Goal: Find specific page/section: Find specific page/section

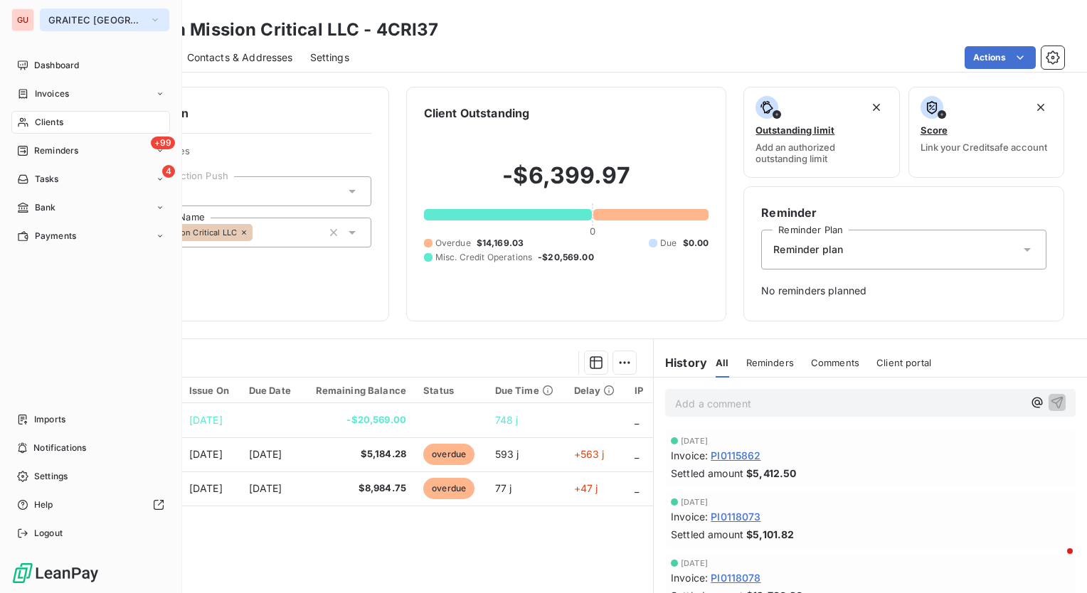
click at [132, 23] on button "GRAITEC [GEOGRAPHIC_DATA]" at bounding box center [104, 20] width 129 height 23
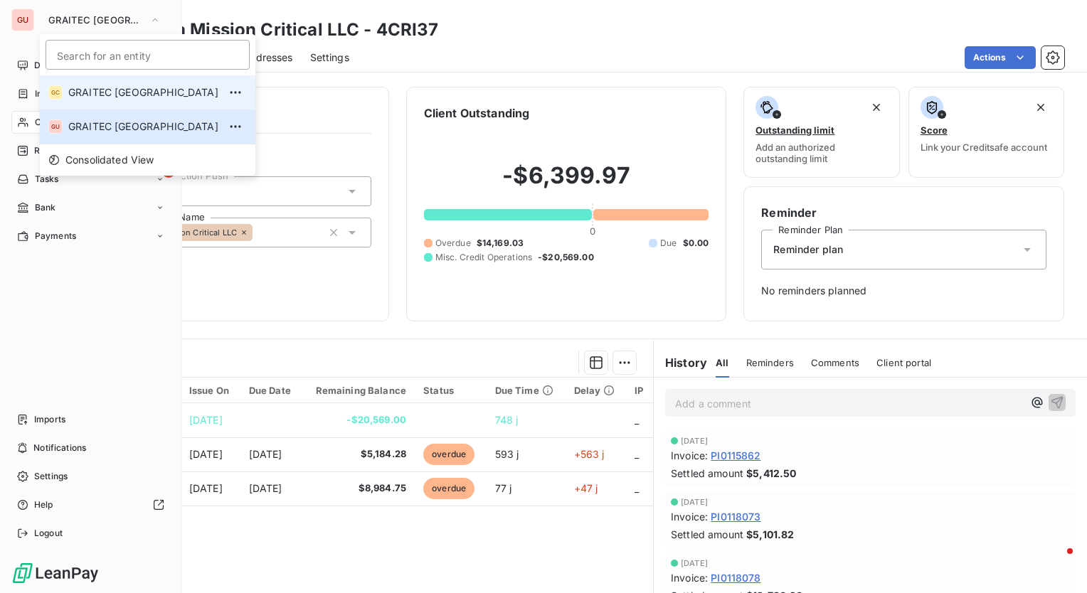
click at [119, 95] on span "GRAITEC [GEOGRAPHIC_DATA]" at bounding box center [143, 92] width 150 height 14
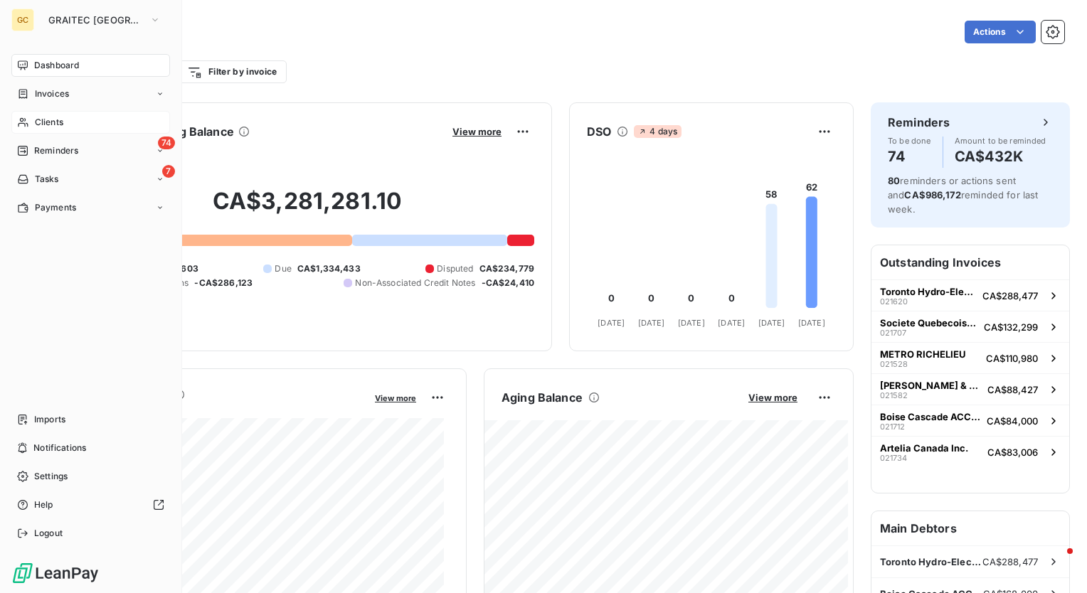
click at [54, 126] on span "Clients" at bounding box center [49, 122] width 28 height 13
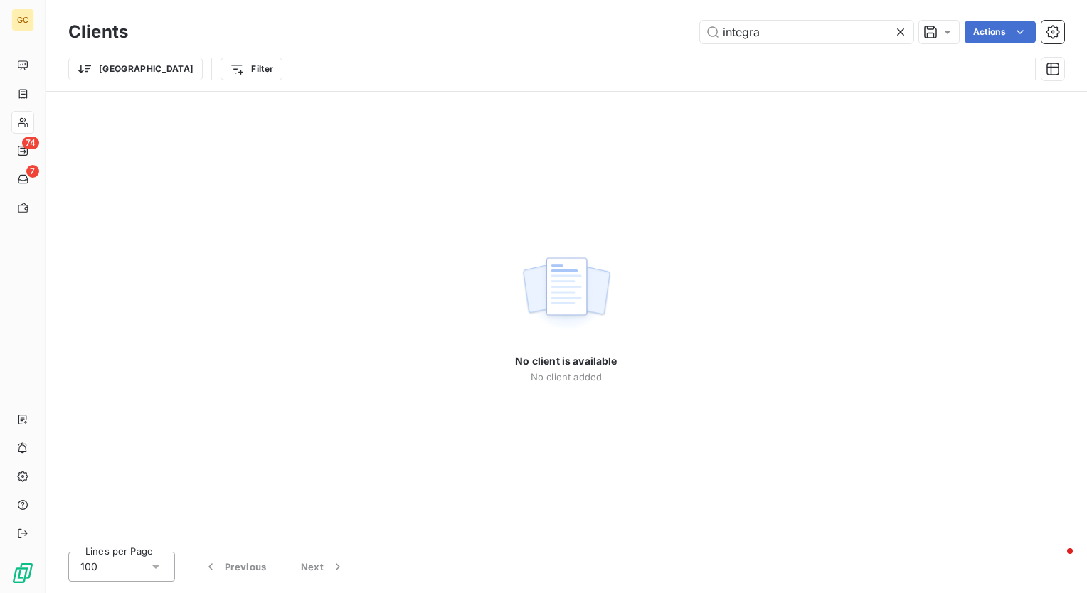
drag, startPoint x: 815, startPoint y: 36, endPoint x: 438, endPoint y: 43, distance: 377.9
click at [438, 43] on div "Clients integra Actions" at bounding box center [566, 32] width 996 height 30
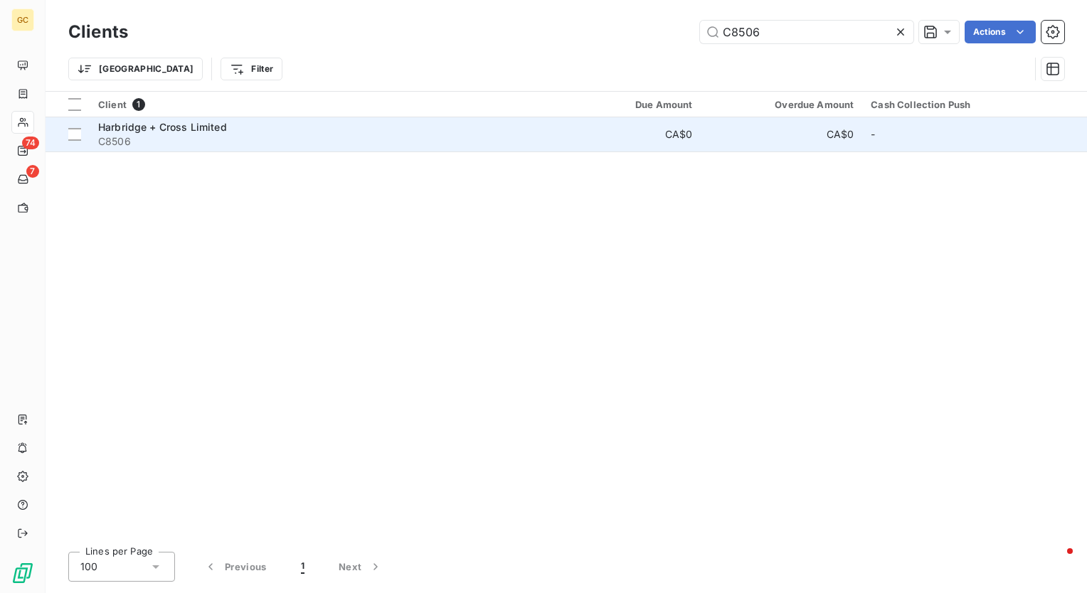
type input "C8506"
click at [219, 127] on span "Harbridge + Cross Limited" at bounding box center [162, 127] width 129 height 12
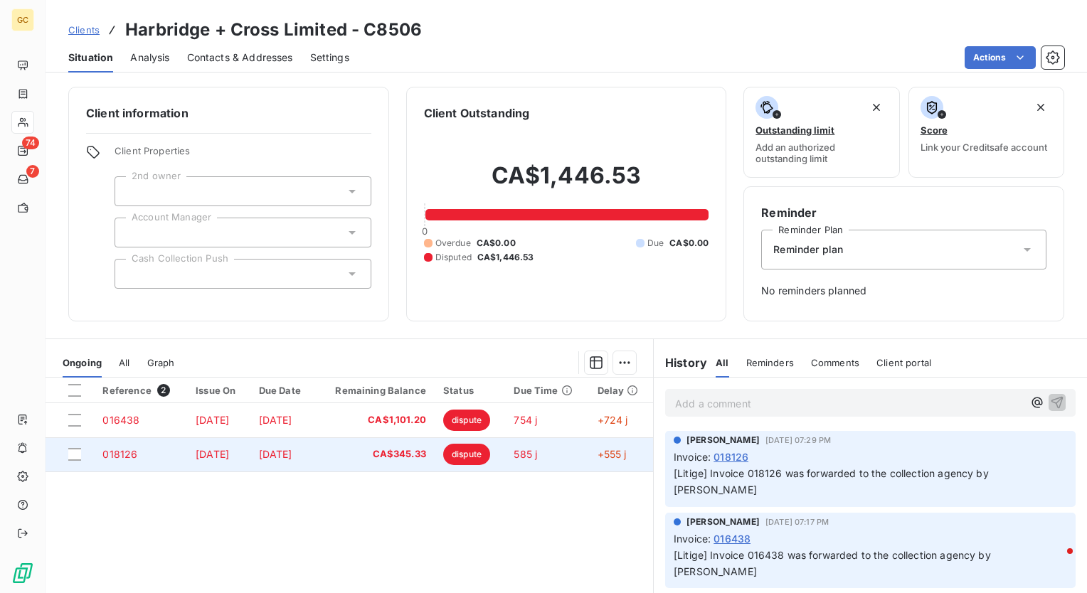
click at [125, 452] on span "018126" at bounding box center [119, 454] width 35 height 12
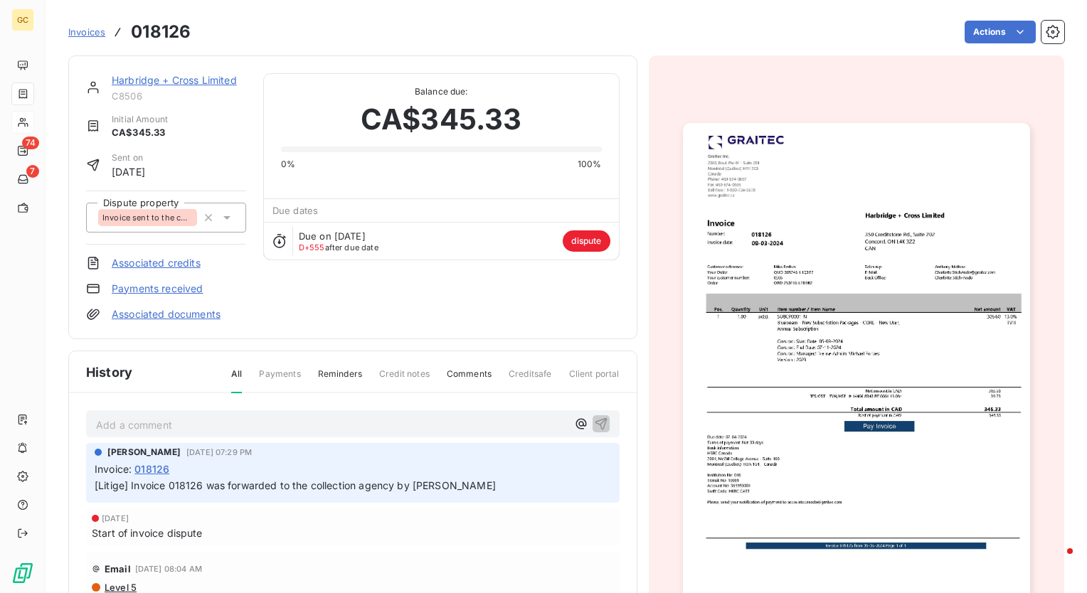
click at [154, 36] on h3 "018126" at bounding box center [161, 32] width 60 height 26
copy h3 "018126"
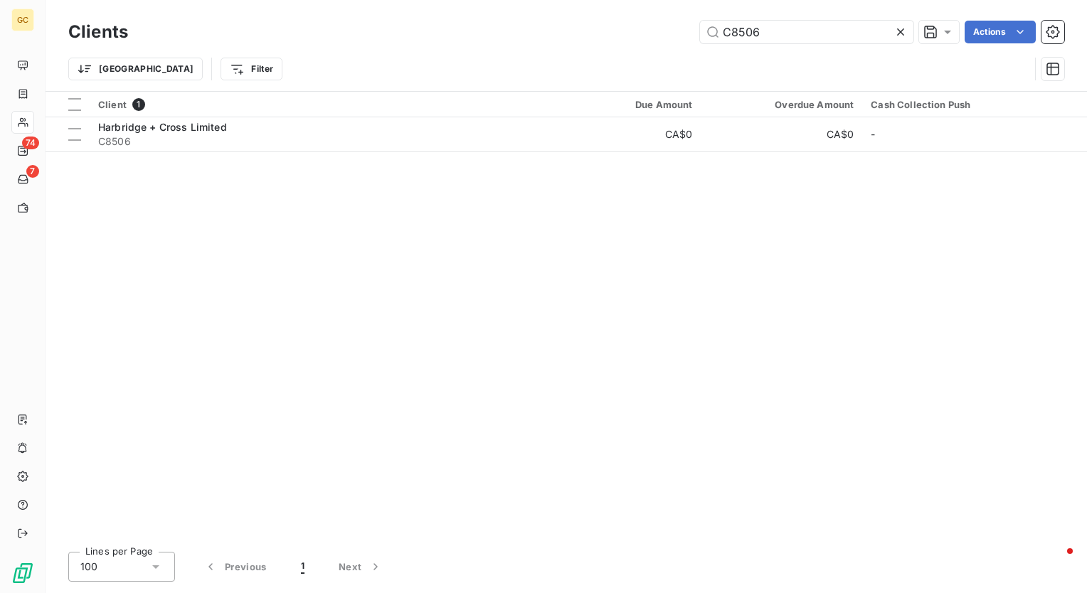
drag, startPoint x: 823, startPoint y: 21, endPoint x: 576, endPoint y: 21, distance: 246.2
click at [576, 21] on div "C8506 Actions" at bounding box center [604, 32] width 919 height 23
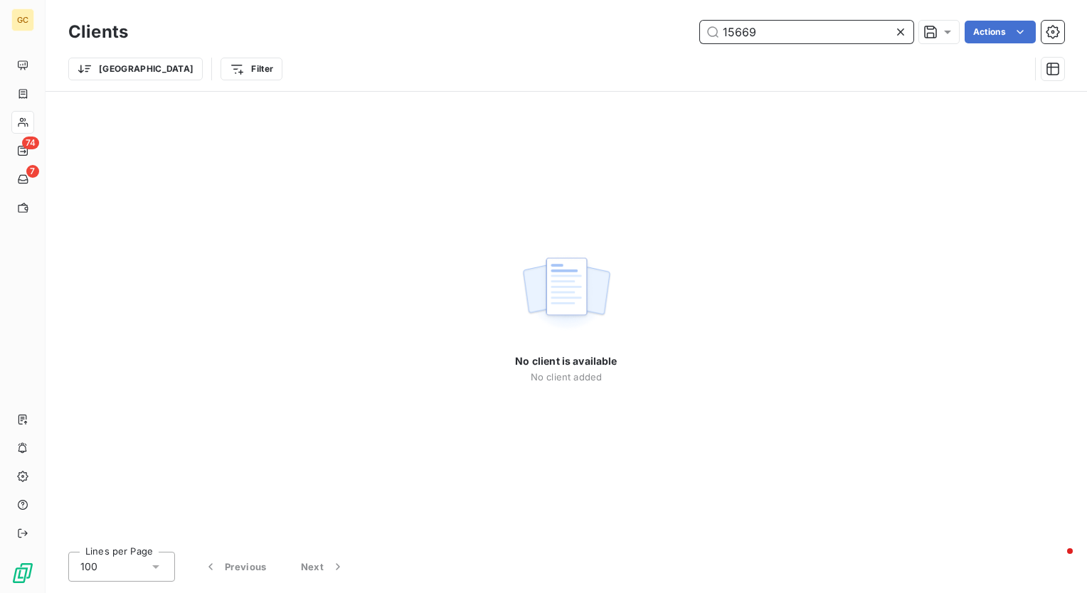
drag, startPoint x: 810, startPoint y: 41, endPoint x: 586, endPoint y: 18, distance: 225.3
click at [586, 18] on div "Clients 15669 Actions" at bounding box center [566, 32] width 996 height 30
paste input "C8590"
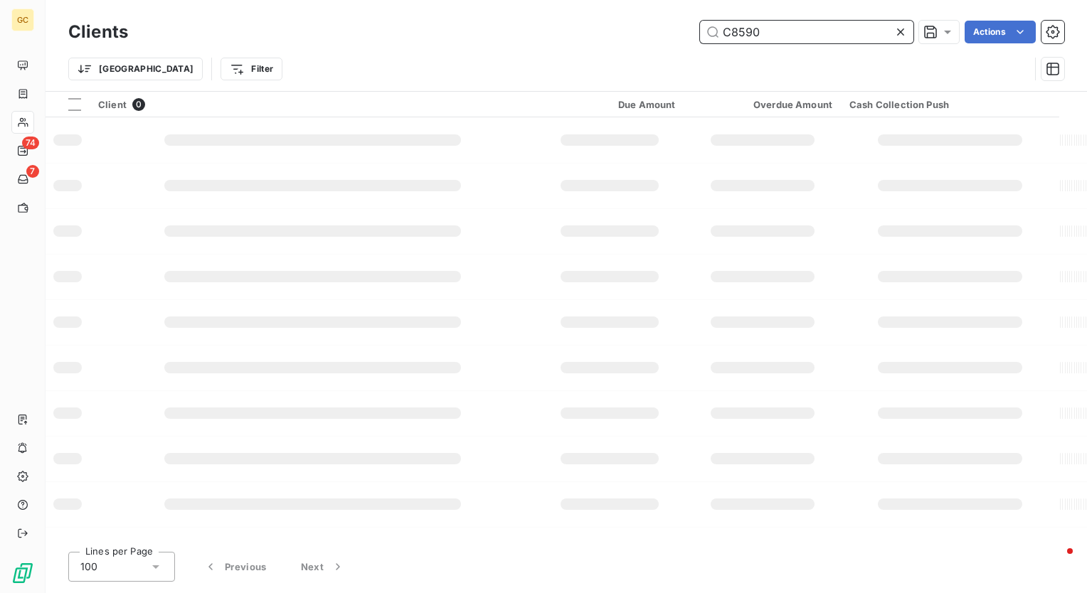
type input "C8590"
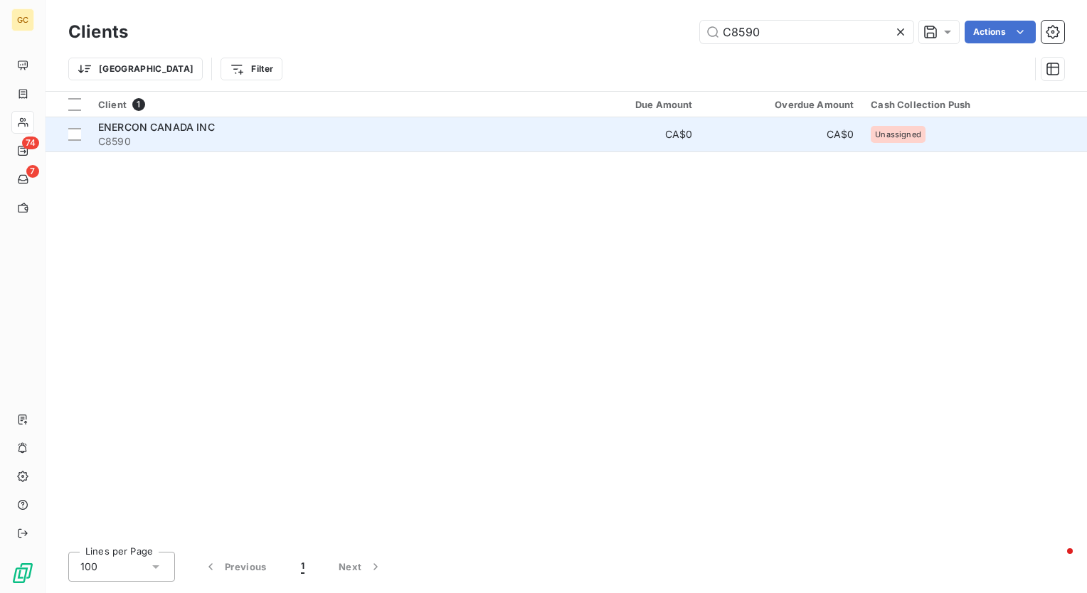
click at [347, 127] on div "ENERCON CANADA INC" at bounding box center [319, 127] width 442 height 14
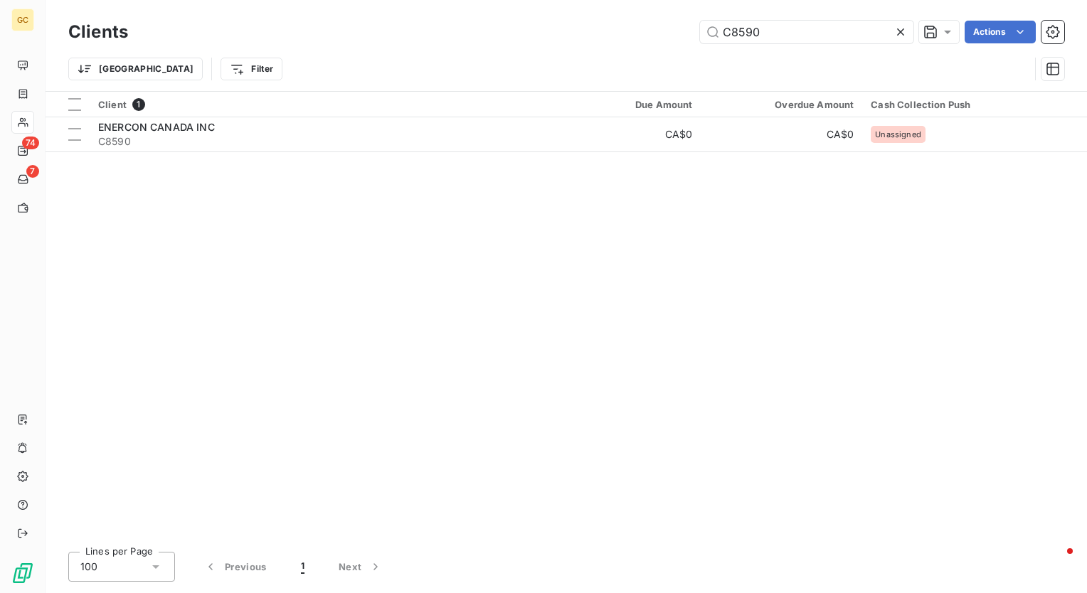
drag, startPoint x: 781, startPoint y: 32, endPoint x: 479, endPoint y: 31, distance: 302.4
click at [479, 31] on div "C8590 Actions" at bounding box center [604, 32] width 919 height 23
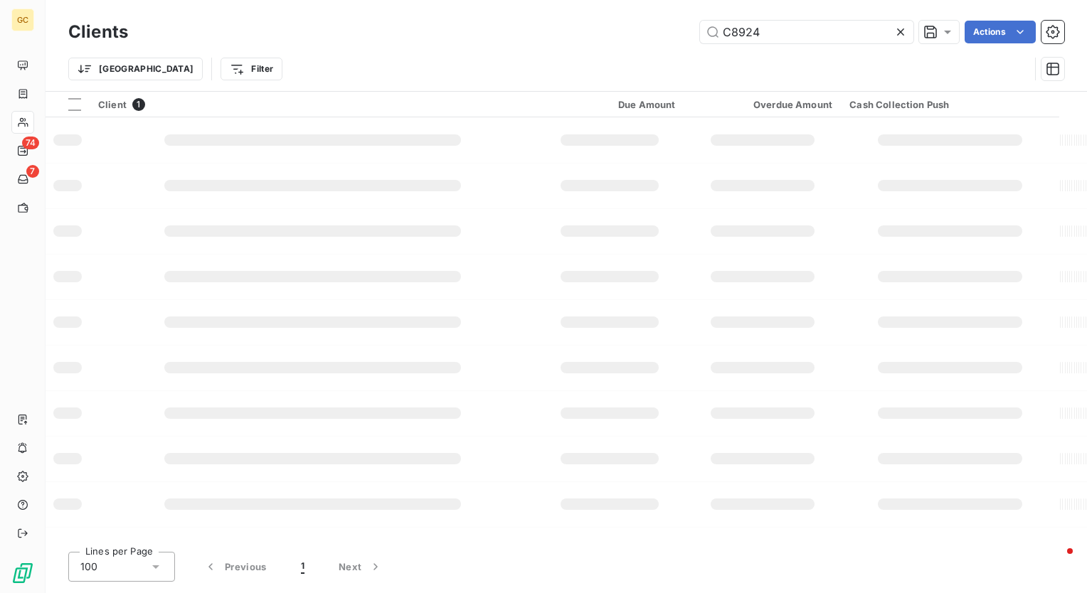
type input "C8924"
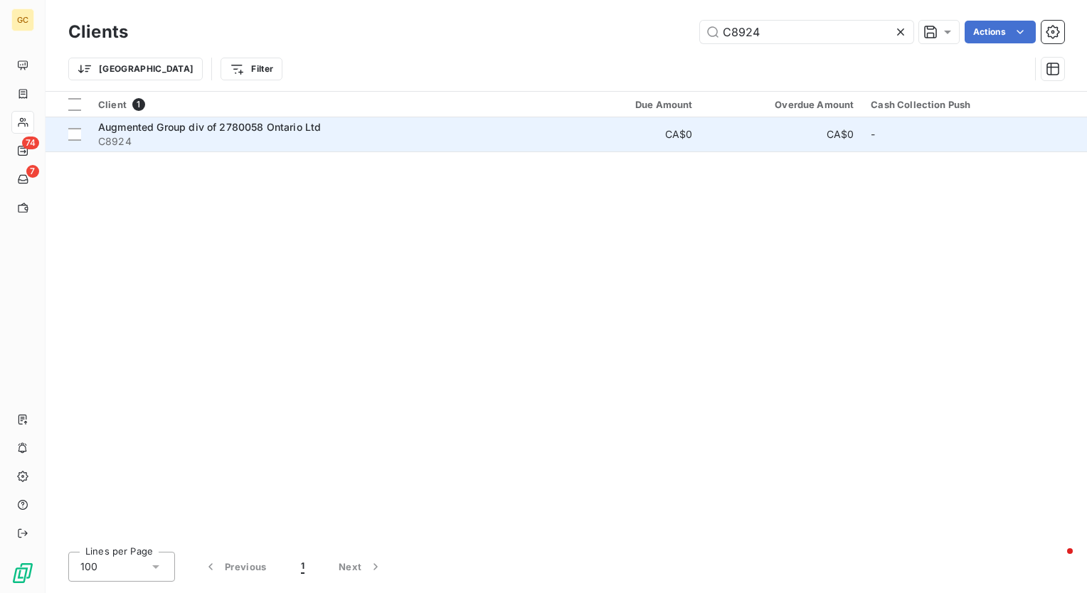
click at [334, 129] on div "Augmented Group div of 2780058 Ontario Ltd" at bounding box center [319, 127] width 442 height 14
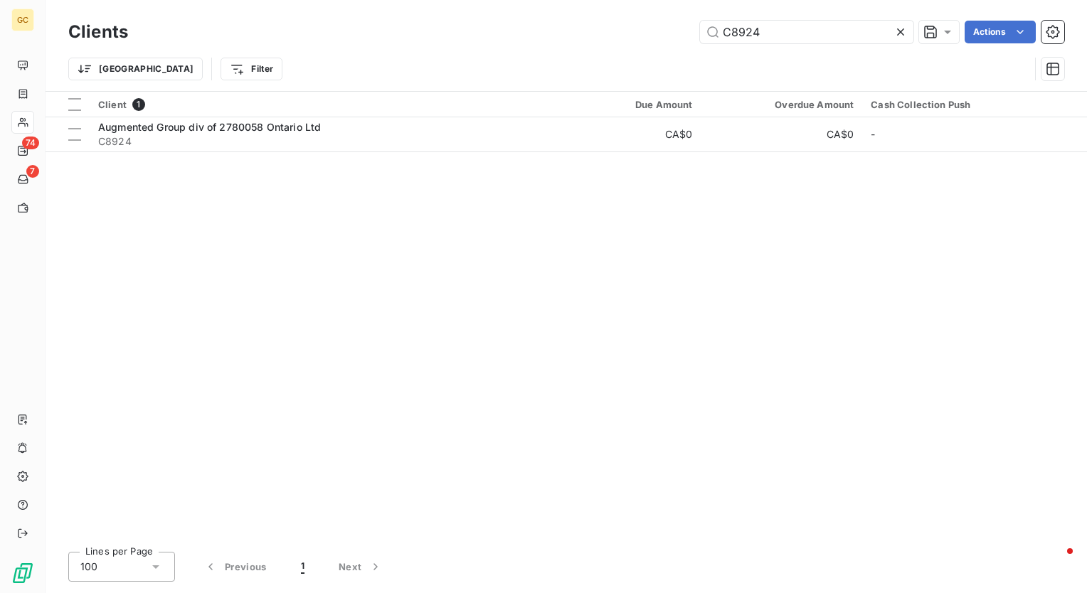
drag, startPoint x: 780, startPoint y: 31, endPoint x: 495, endPoint y: 16, distance: 285.7
click at [495, 17] on div "Clients C8924 Actions" at bounding box center [566, 32] width 996 height 30
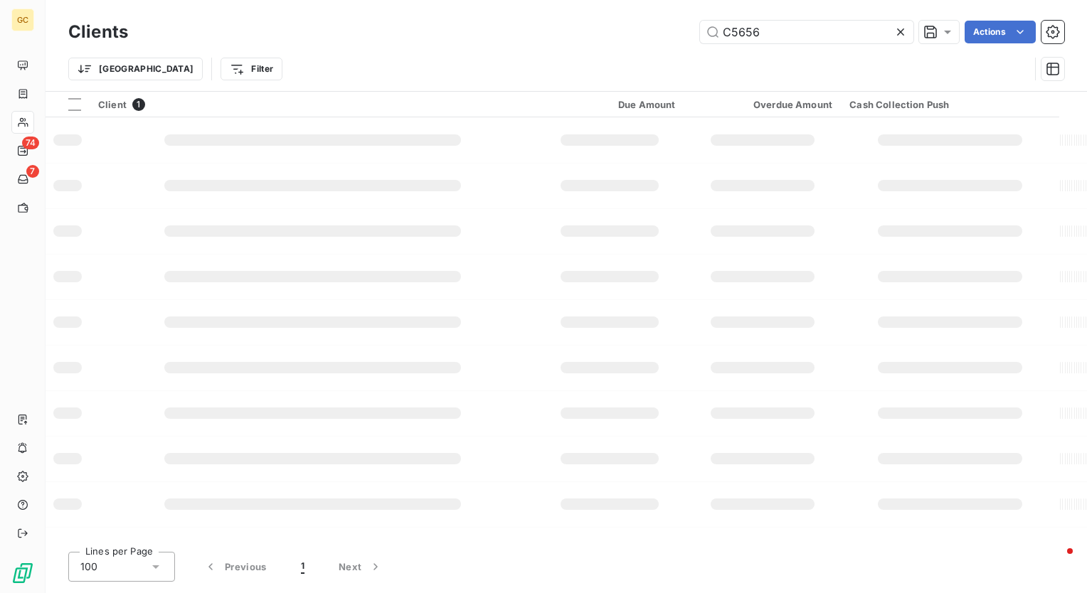
type input "C5656"
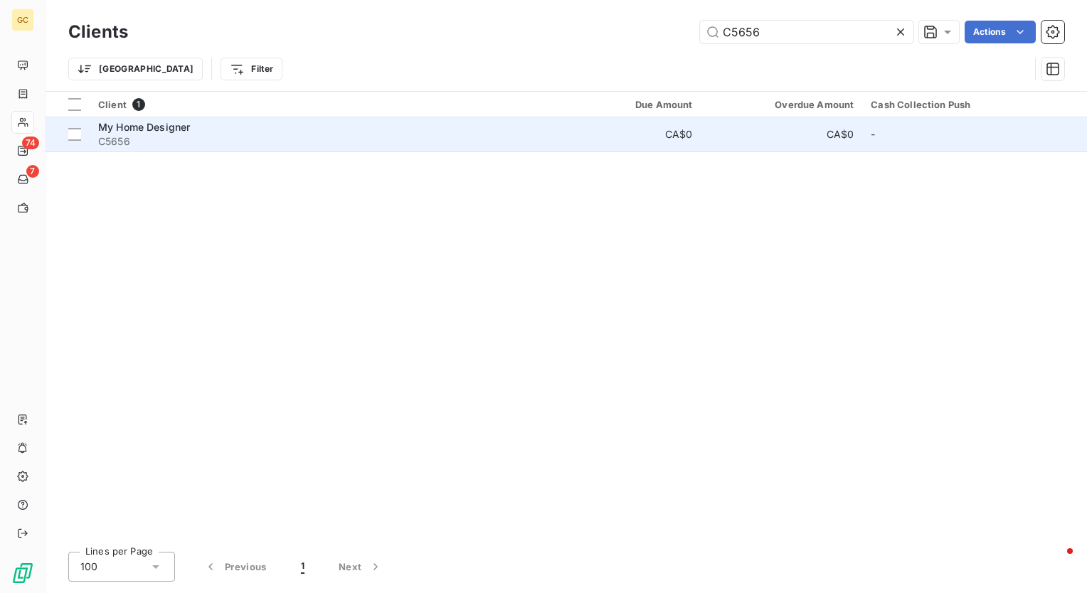
click at [174, 129] on span "My Home Designer" at bounding box center [144, 127] width 92 height 12
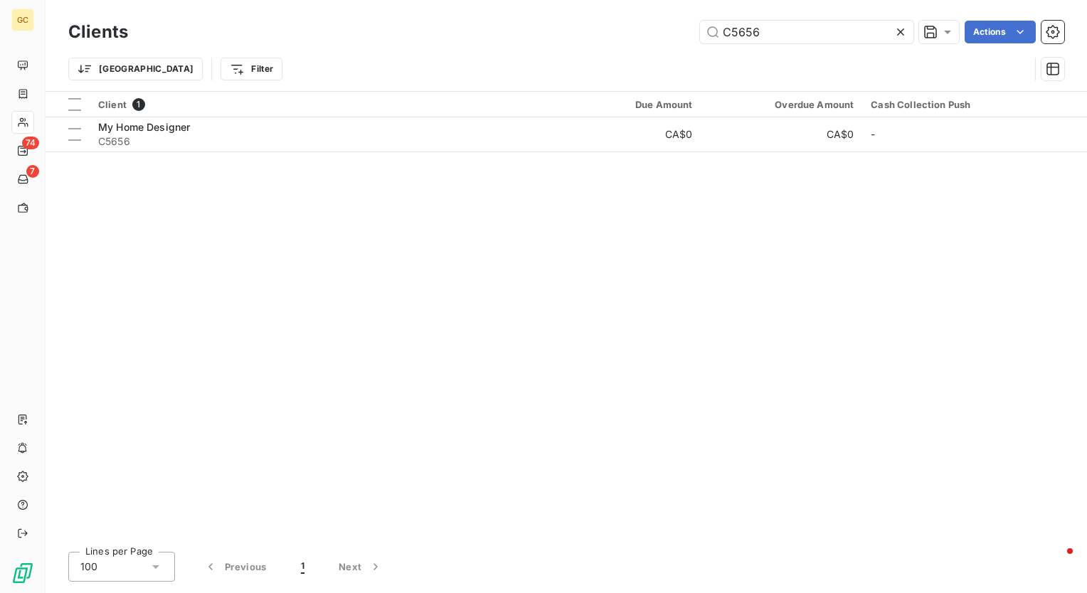
drag, startPoint x: 775, startPoint y: 30, endPoint x: 512, endPoint y: 17, distance: 263.6
click at [515, 16] on div "Clients C5656 Actions Trier Filter" at bounding box center [567, 45] width 1042 height 91
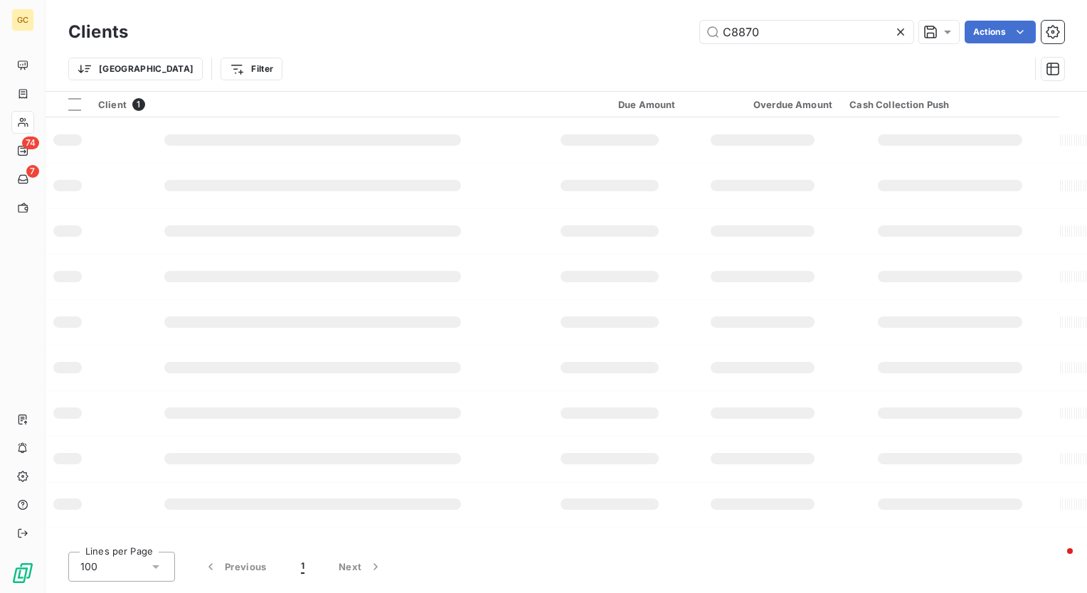
type input "C8870"
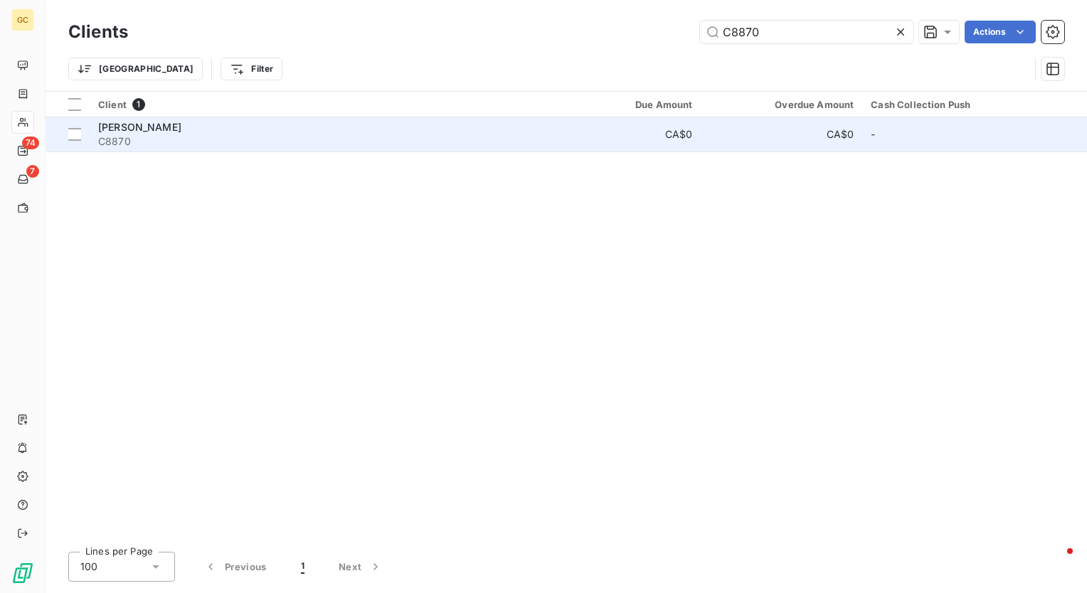
click at [179, 134] on span "C8870" at bounding box center [319, 141] width 442 height 14
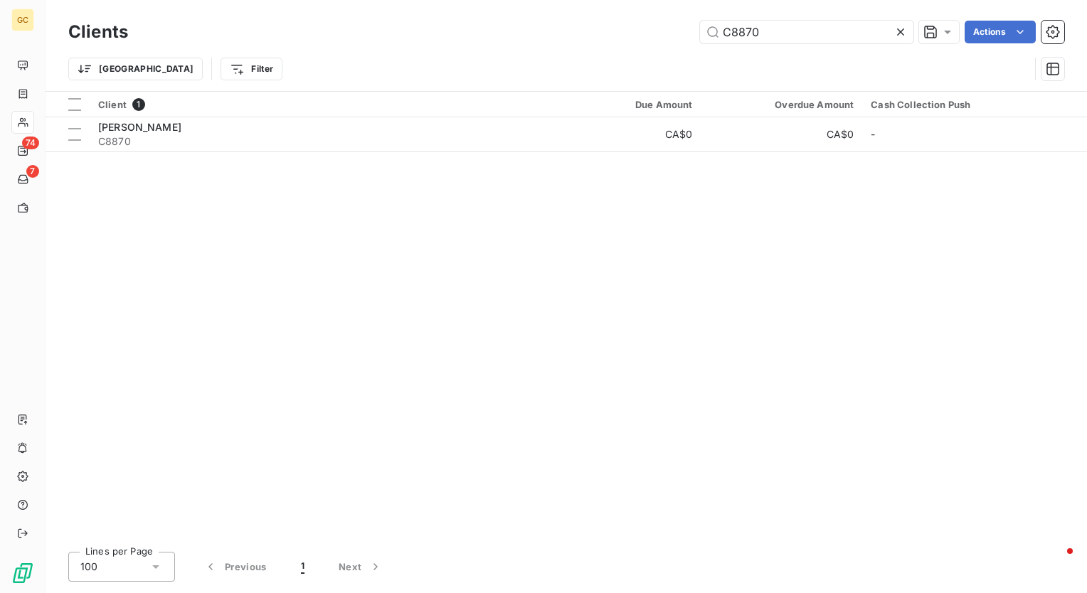
drag, startPoint x: 780, startPoint y: 37, endPoint x: 601, endPoint y: 36, distance: 179.3
click at [601, 36] on div "C8870 Actions" at bounding box center [604, 32] width 919 height 23
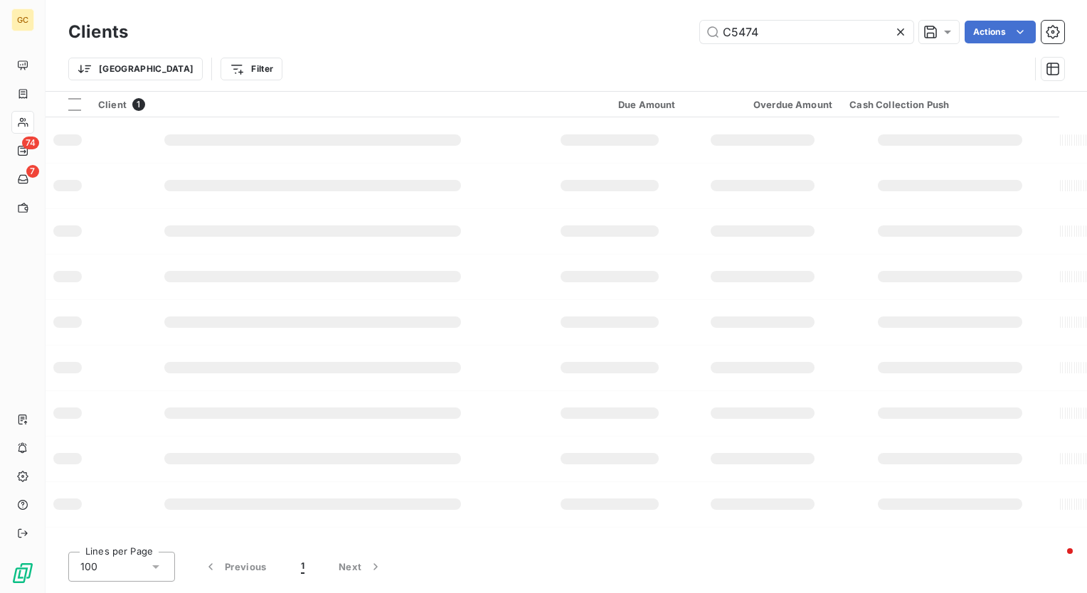
type input "C5474"
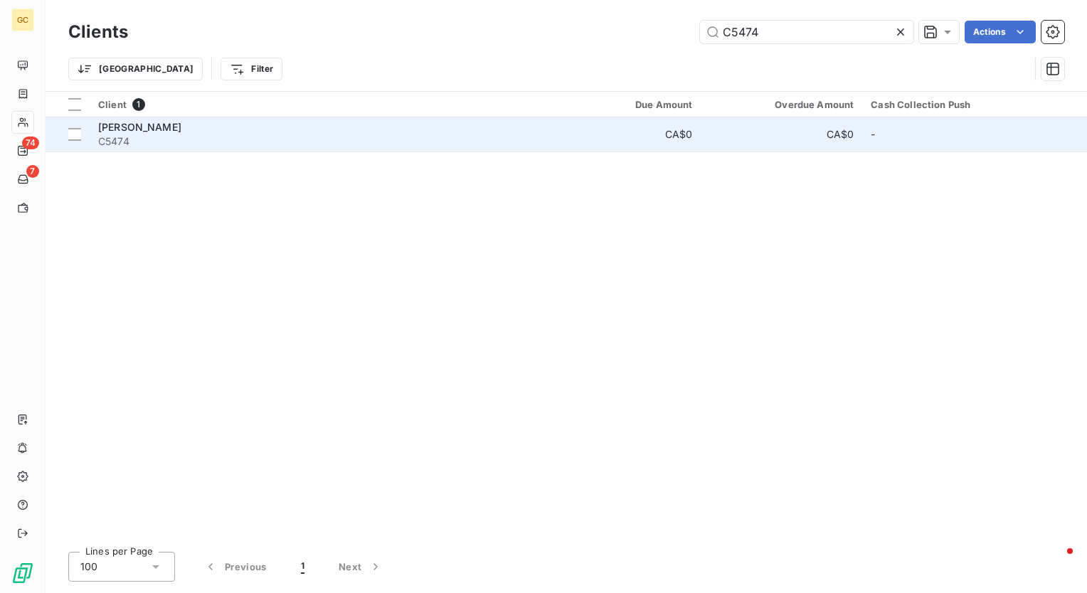
click at [148, 132] on span "[PERSON_NAME]" at bounding box center [139, 127] width 83 height 12
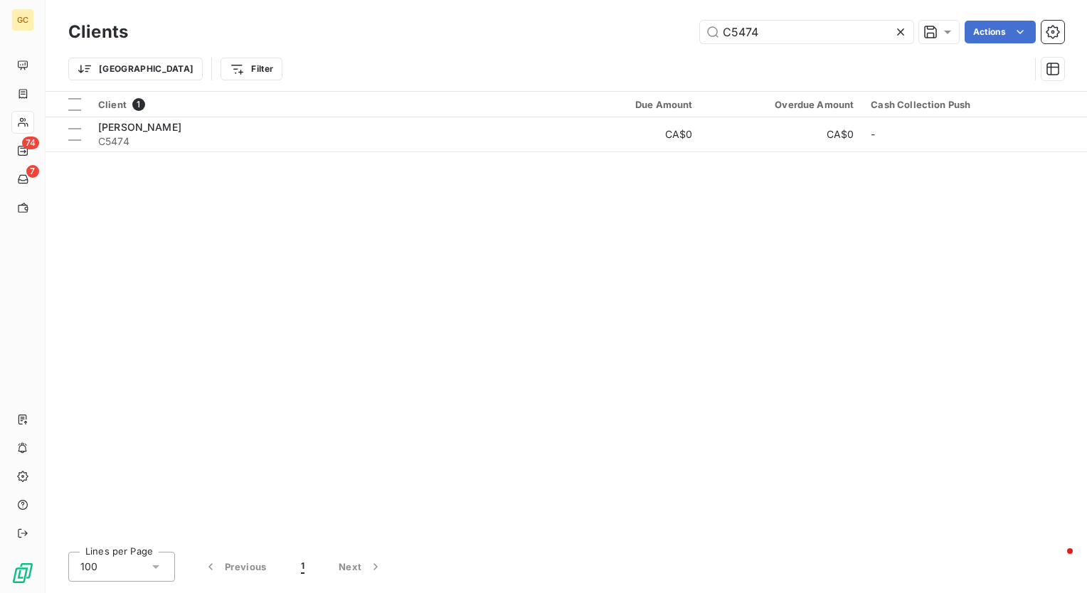
drag, startPoint x: 788, startPoint y: 32, endPoint x: 554, endPoint y: 9, distance: 236.0
click at [554, 9] on div "Clients C5474 Actions Trier Filter" at bounding box center [567, 45] width 1042 height 91
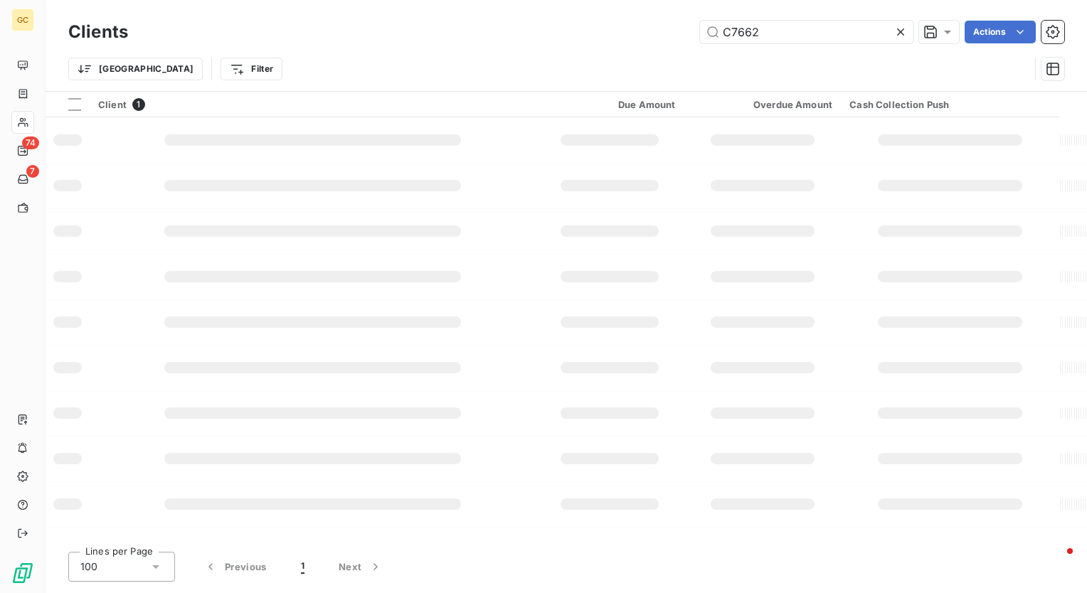
type input "C7662"
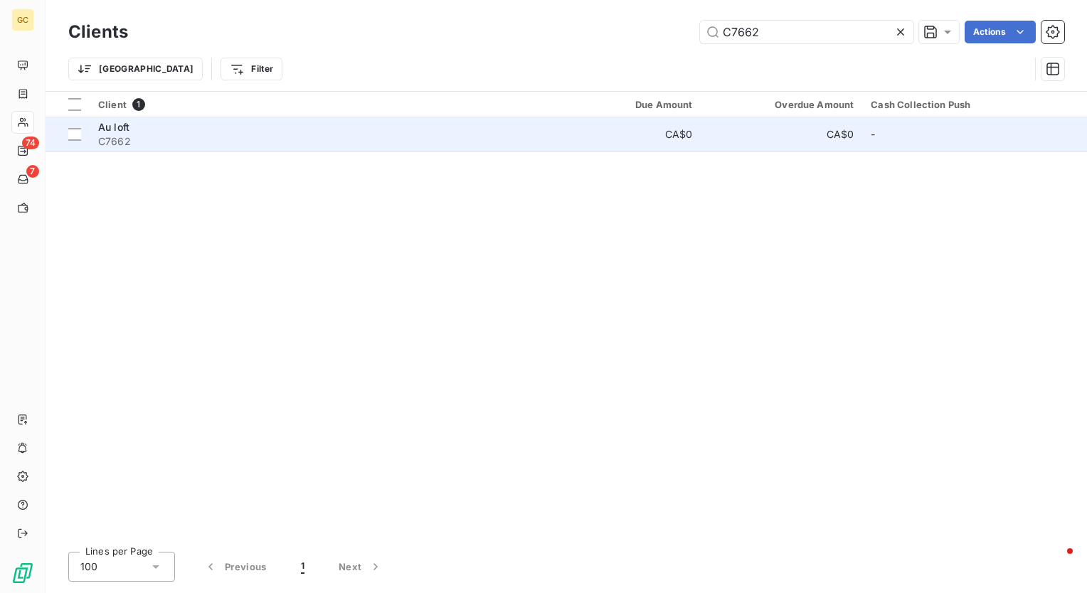
click at [205, 144] on span "C7662" at bounding box center [319, 141] width 442 height 14
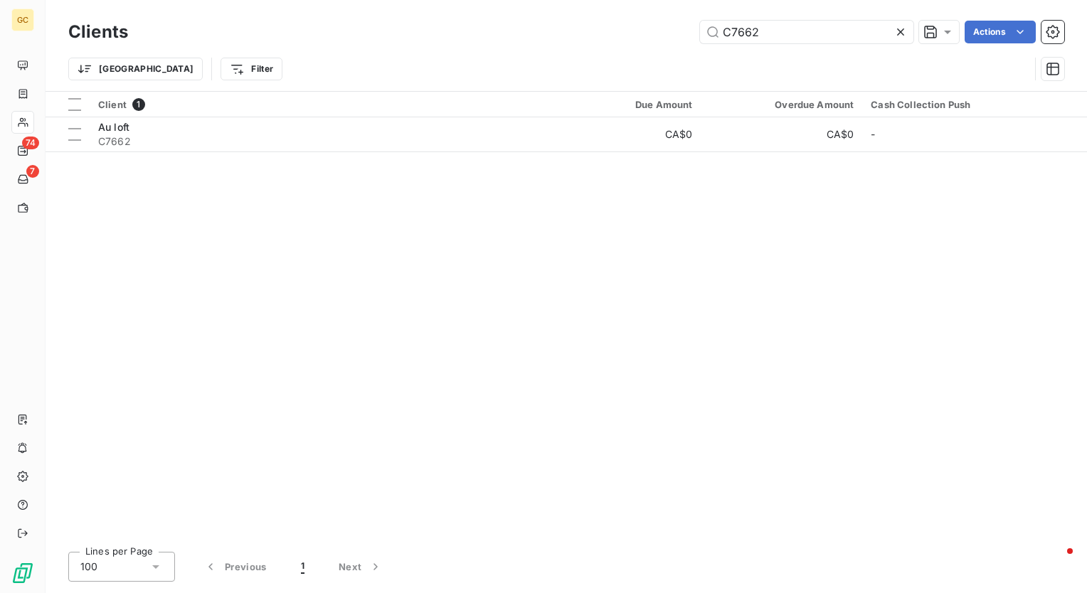
drag, startPoint x: 768, startPoint y: 33, endPoint x: 538, endPoint y: 33, distance: 229.8
click at [538, 33] on div "C7662 Actions" at bounding box center [604, 32] width 919 height 23
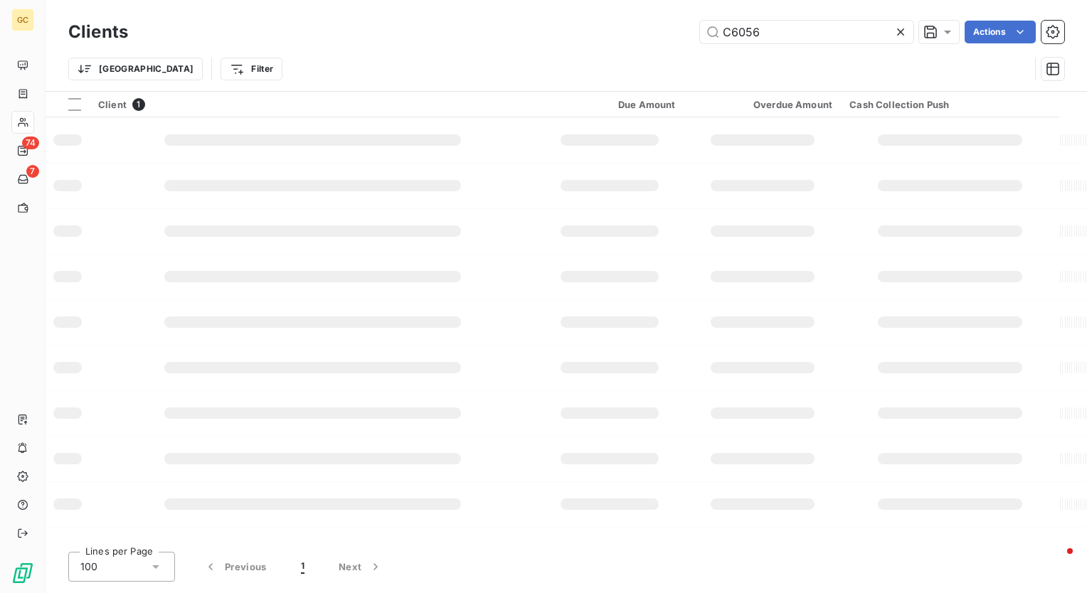
type input "C6056"
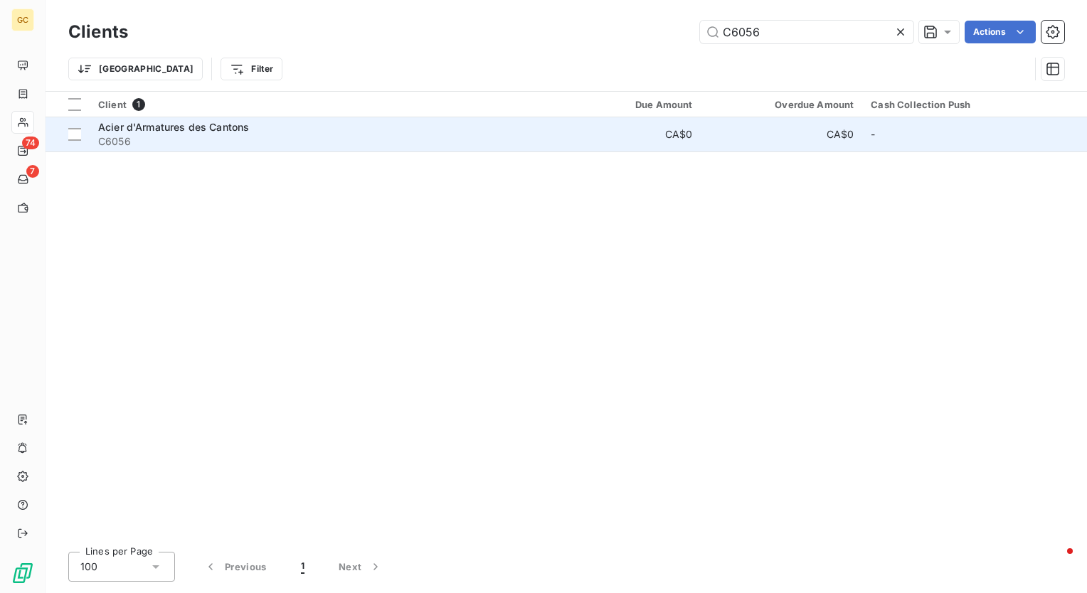
click at [213, 127] on span "Acier d'Armatures des Cantons" at bounding box center [173, 127] width 151 height 12
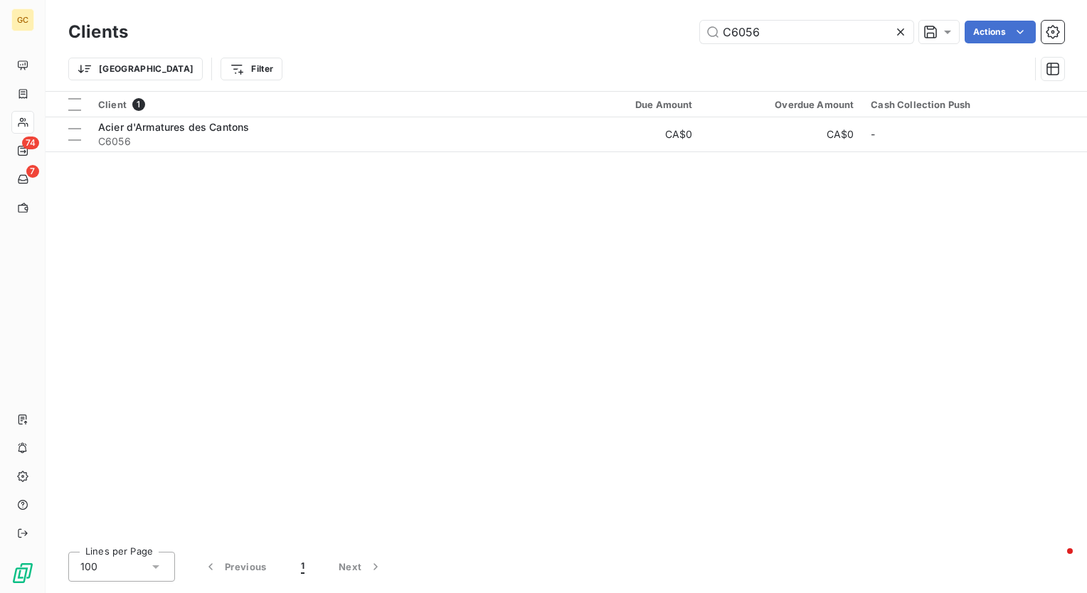
drag, startPoint x: 801, startPoint y: 33, endPoint x: 556, endPoint y: 35, distance: 245.5
click at [556, 35] on div "C6056 Actions" at bounding box center [604, 32] width 919 height 23
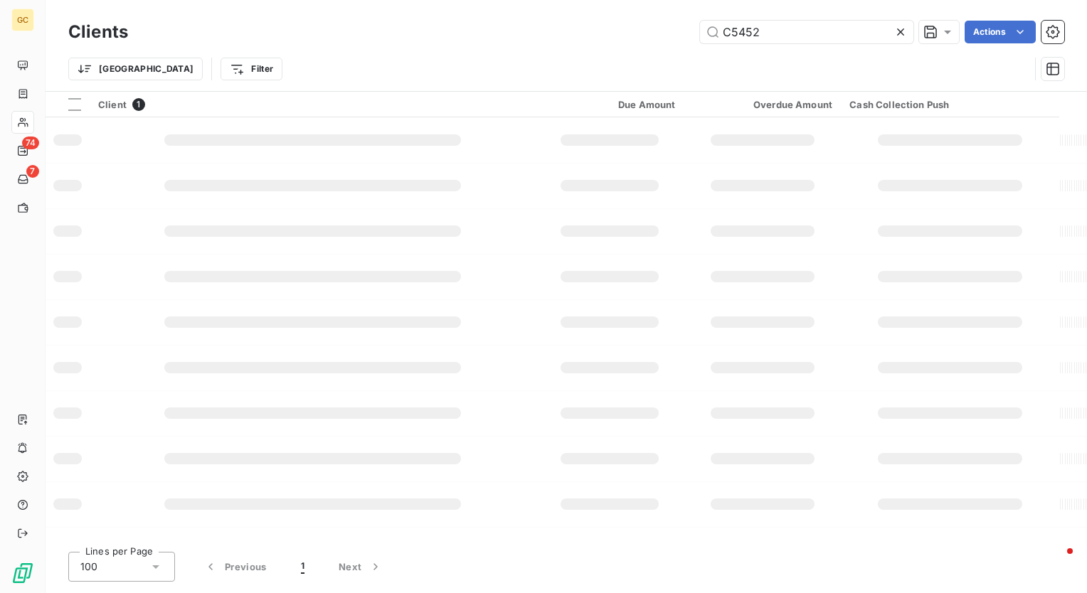
type input "C5452"
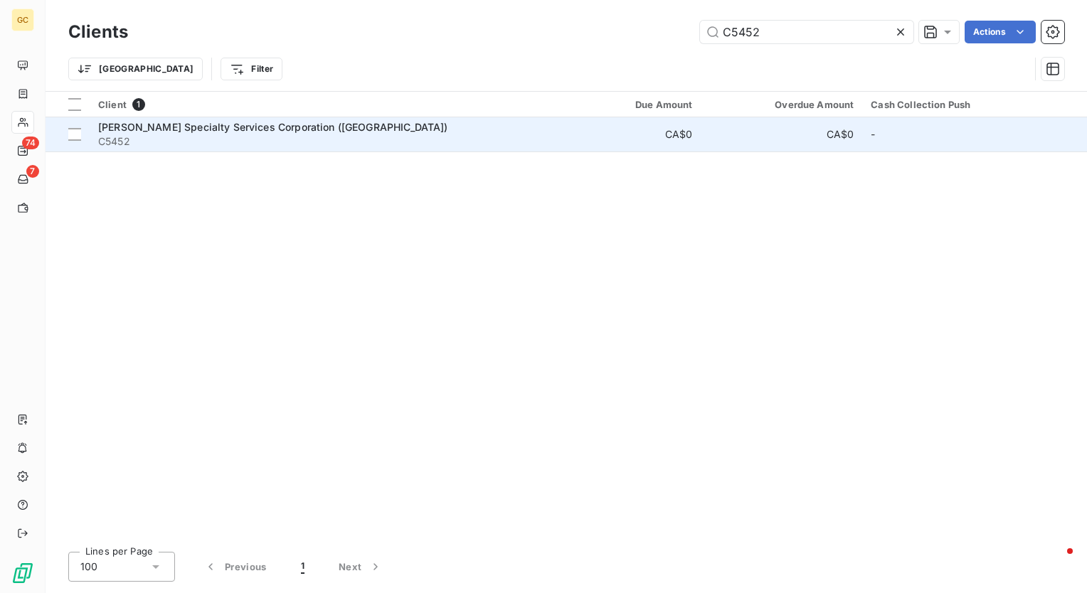
click at [324, 119] on td "[PERSON_NAME] Specialty Services Corporation ([GEOGRAPHIC_DATA]) C5452" at bounding box center [319, 134] width 459 height 34
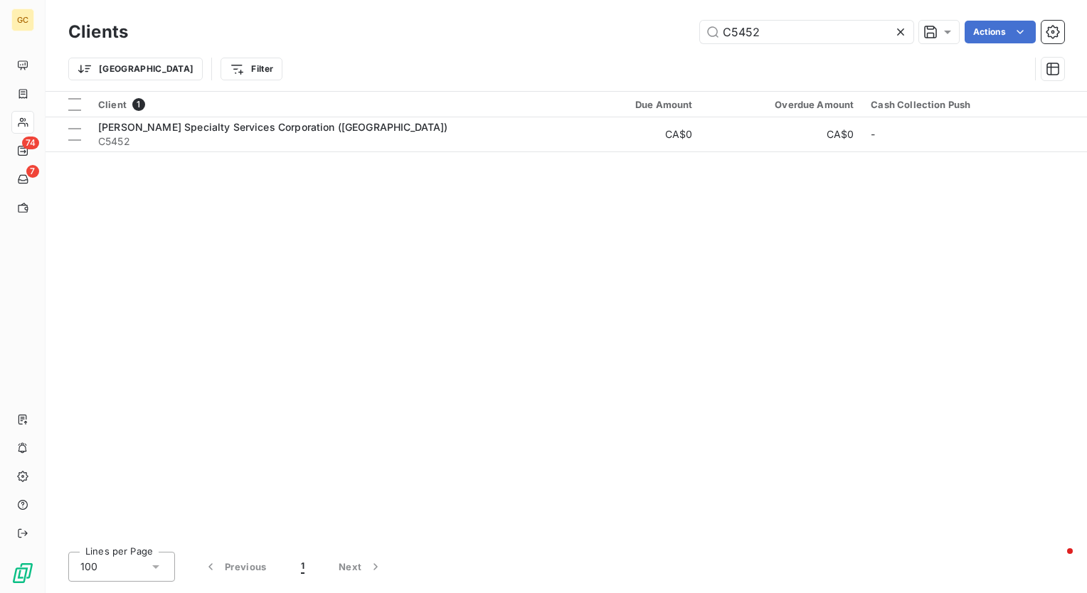
drag, startPoint x: 774, startPoint y: 31, endPoint x: 546, endPoint y: 32, distance: 227.7
click at [546, 33] on div "C5452 Actions" at bounding box center [604, 32] width 919 height 23
type input "C6661"
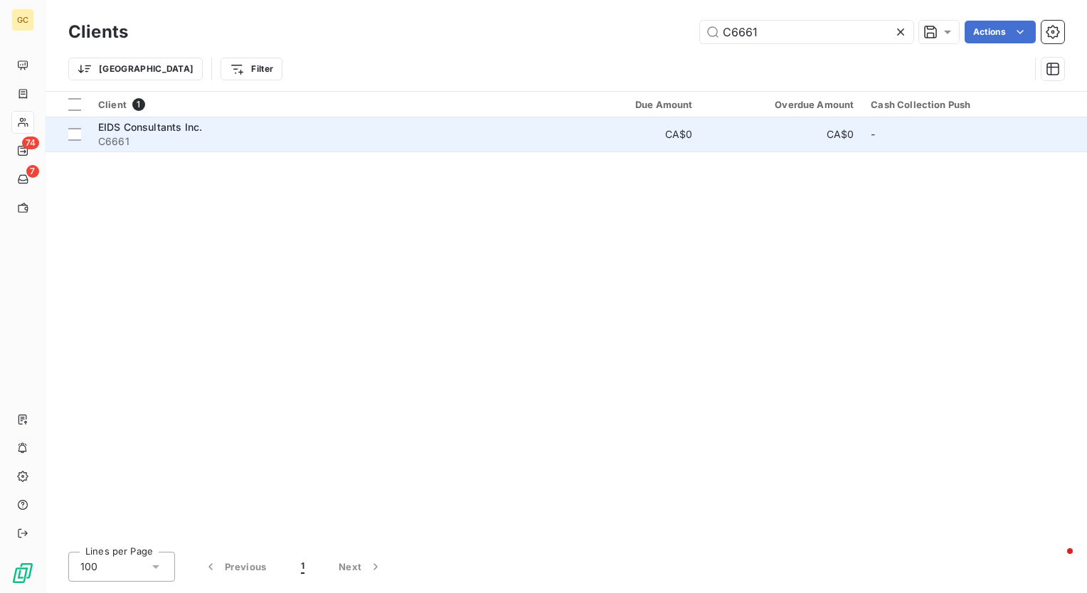
click at [171, 132] on span "EIDS Consultants Inc." at bounding box center [150, 127] width 104 height 12
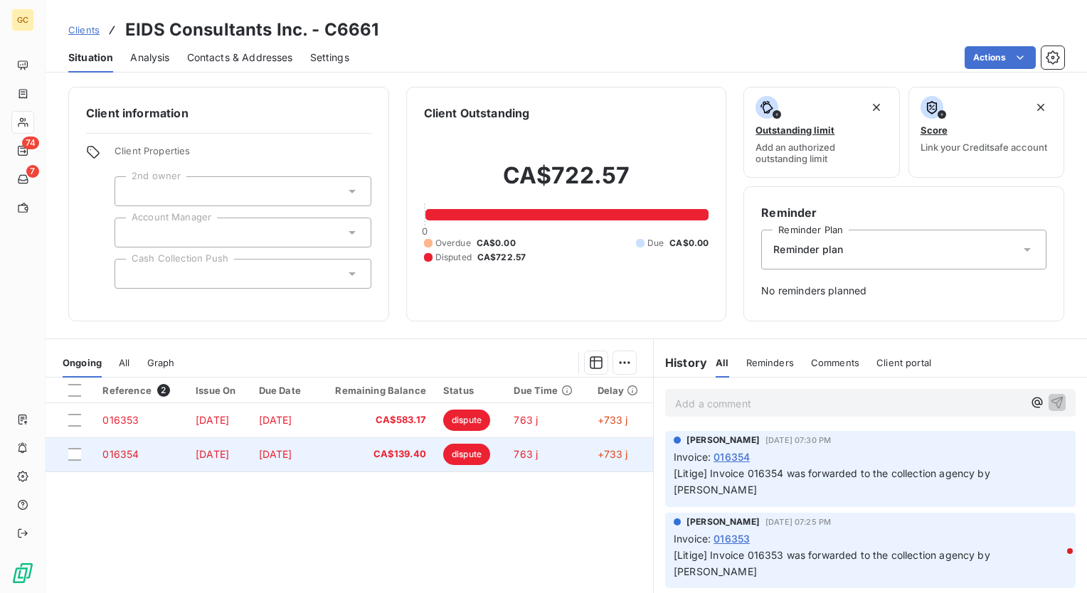
click at [125, 460] on span "016354" at bounding box center [120, 454] width 36 height 12
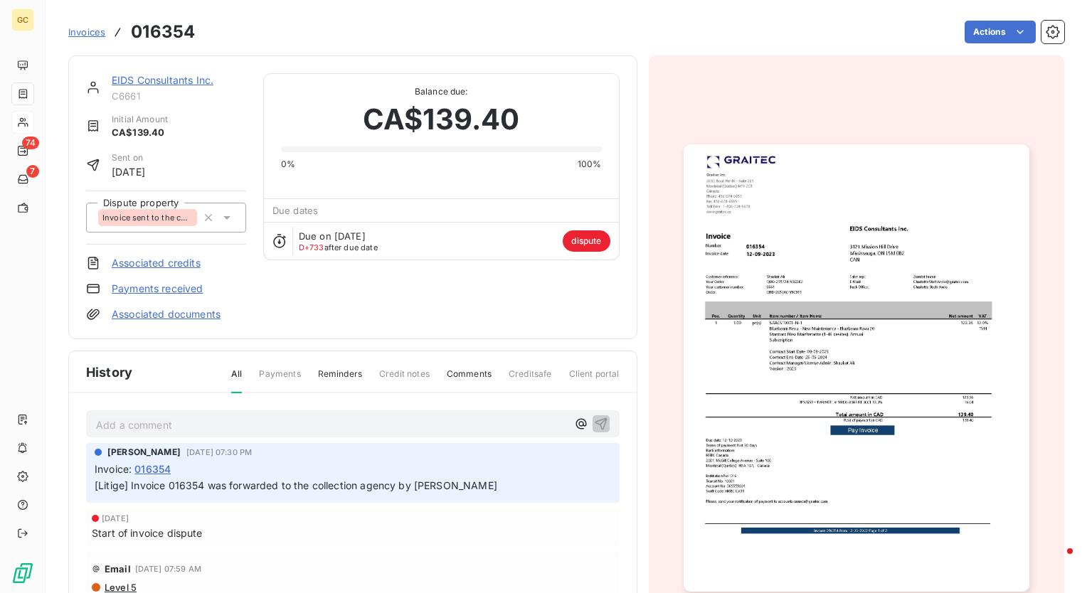
click at [165, 28] on h3 "016354" at bounding box center [163, 32] width 64 height 26
copy h3 "016354"
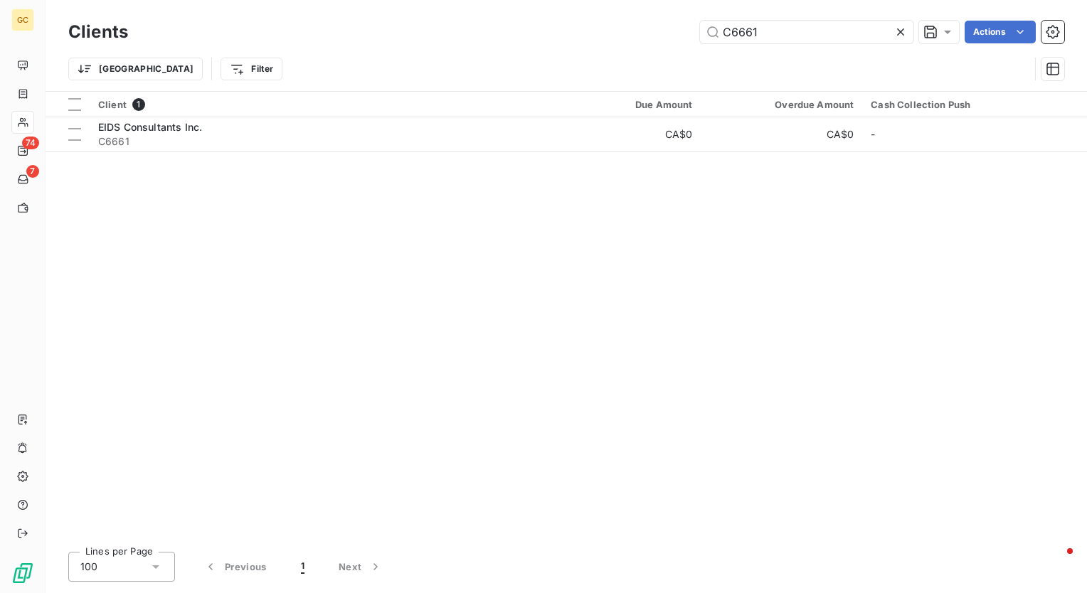
drag, startPoint x: 771, startPoint y: 33, endPoint x: 591, endPoint y: 33, distance: 180.0
click at [591, 33] on div "C6661 Actions" at bounding box center [604, 32] width 919 height 23
type input "C6121"
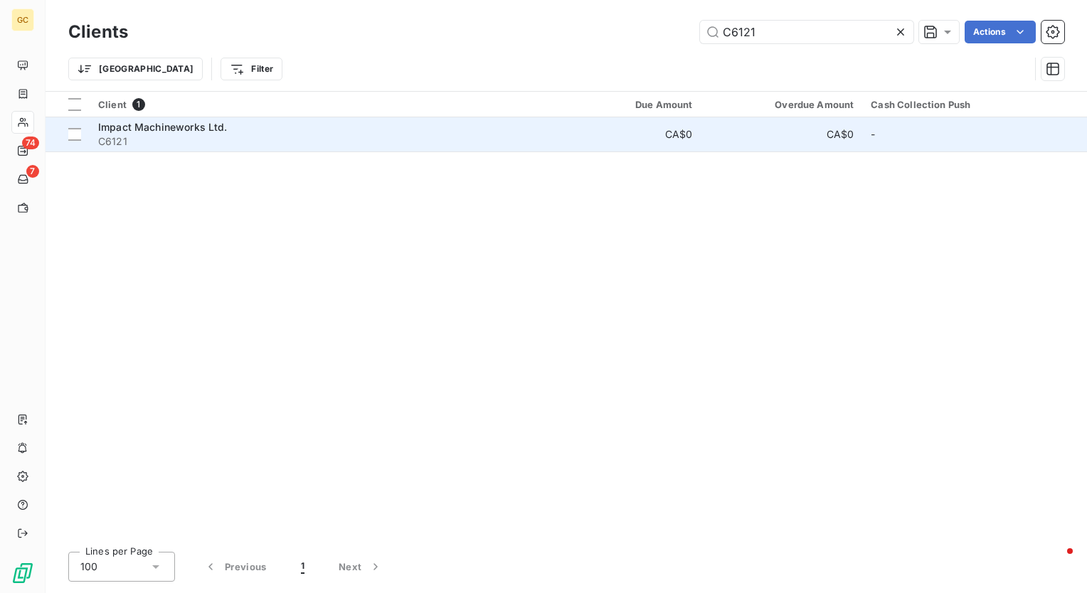
click at [202, 119] on td "Impact Machineworks Ltd. C6121" at bounding box center [319, 134] width 459 height 34
